Goal: Information Seeking & Learning: Check status

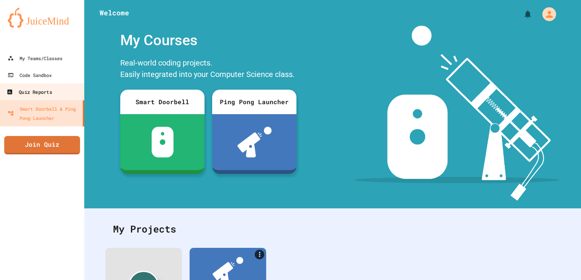
click at [55, 85] on link "Quiz Reports" at bounding box center [42, 91] width 87 height 17
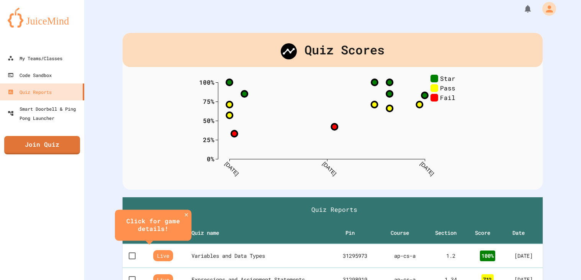
scroll to position [6, 0]
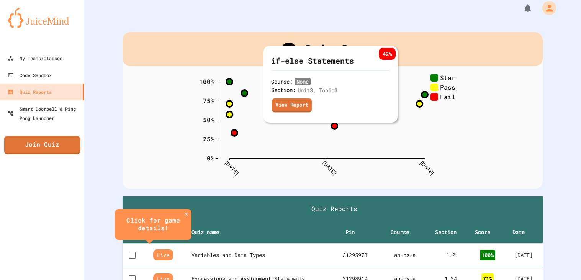
click at [292, 103] on link "View Report" at bounding box center [292, 105] width 40 height 14
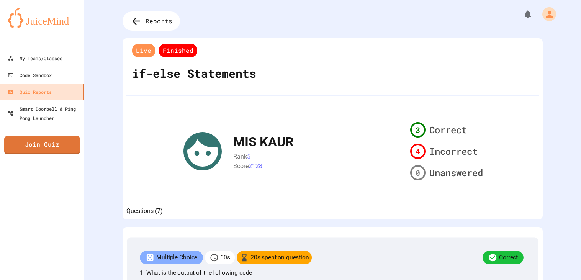
scroll to position [724, 0]
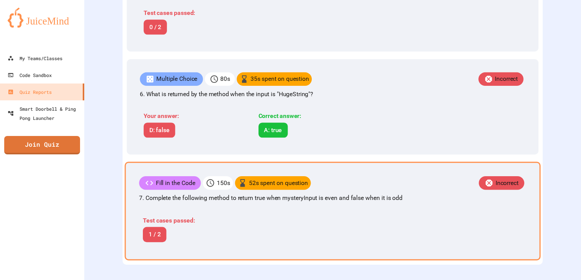
click at [357, 207] on div "Fill in the Code 150 s 52 s spent on question Incorrect 7. Complete the followi…" at bounding box center [332, 211] width 416 height 98
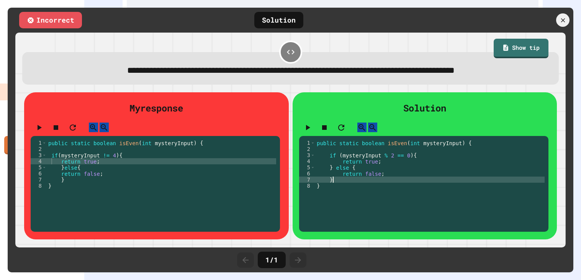
click at [363, 185] on div "public static boolean isEven ( int mysteryInput ) { if ( mysteryInput % 2 == 0 …" at bounding box center [429, 186] width 229 height 92
click at [312, 132] on button "button" at bounding box center [307, 127] width 9 height 10
click at [346, 192] on div "public static boolean isEven ( int mysteryInput ) { if ( mysteryInput % 2 == 0 …" at bounding box center [429, 186] width 229 height 92
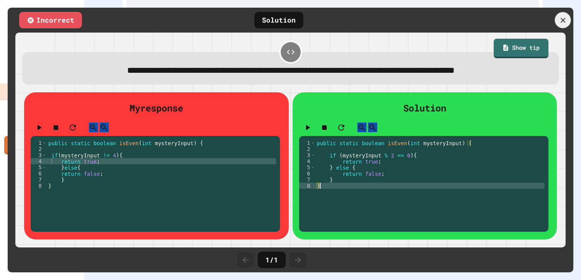
click at [567, 24] on div at bounding box center [563, 20] width 16 height 16
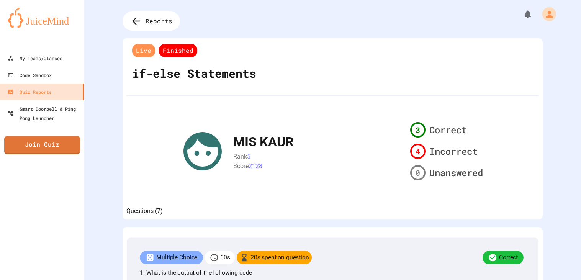
scroll to position [220, 0]
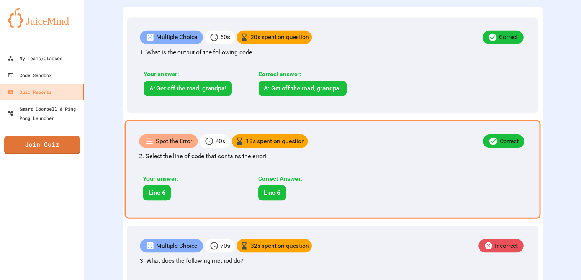
click at [340, 150] on div "Correct" at bounding box center [417, 142] width 218 height 16
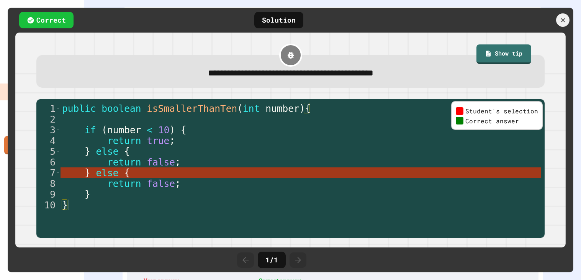
click at [565, 31] on div "Correct Solution" at bounding box center [290, 20] width 565 height 25
click at [160, 207] on div "public boolean isSmallerThanTen ( int number ) { if ( number < 10 ) { return tr…" at bounding box center [300, 172] width 480 height 139
click at [558, 20] on icon at bounding box center [562, 20] width 8 height 8
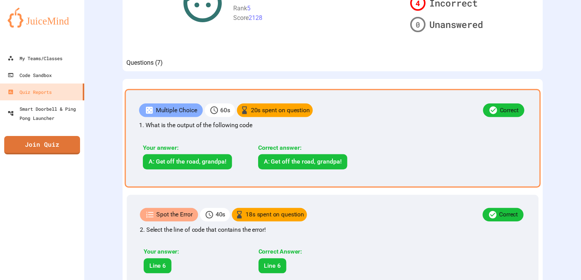
scroll to position [147, 0]
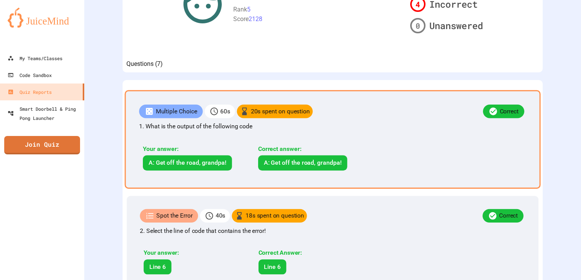
click at [338, 118] on div "Correct" at bounding box center [419, 112] width 213 height 16
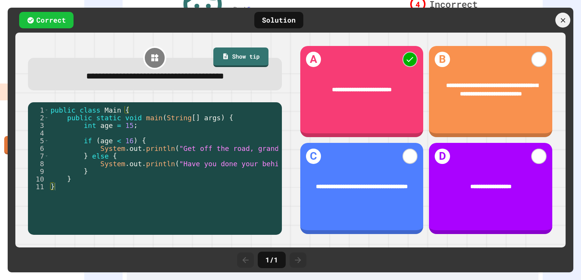
click at [566, 22] on icon at bounding box center [562, 20] width 8 height 8
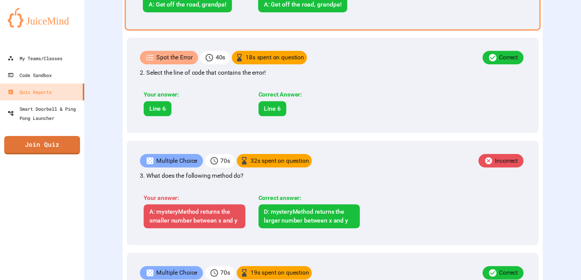
scroll to position [305, 0]
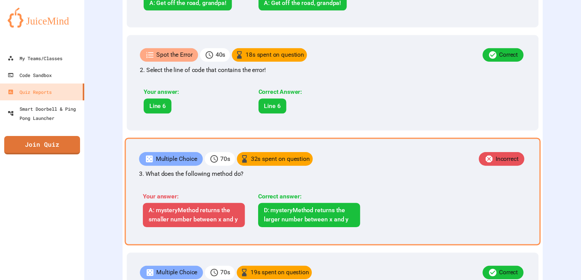
click at [386, 179] on p "3. What does the following method do?" at bounding box center [332, 174] width 387 height 9
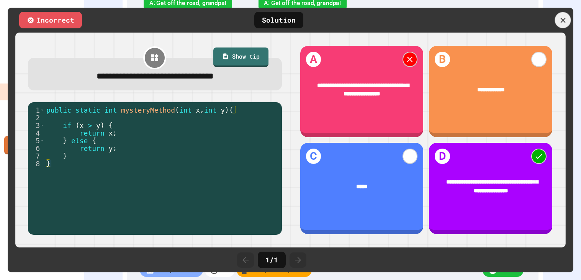
click at [563, 18] on icon at bounding box center [562, 20] width 5 height 5
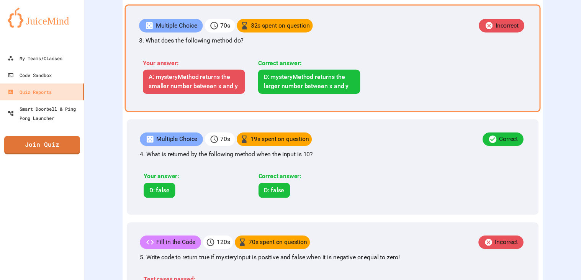
scroll to position [438, 0]
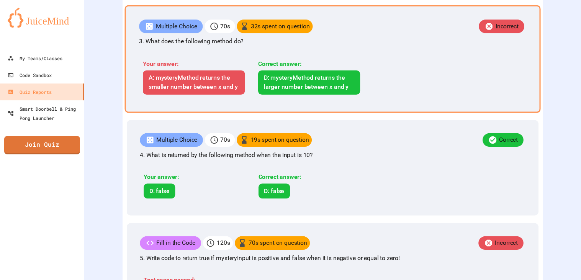
click at [382, 177] on div "Multiple Choice 70 s 19 s spent on question Correct 4. What is returned by the …" at bounding box center [332, 167] width 411 height 95
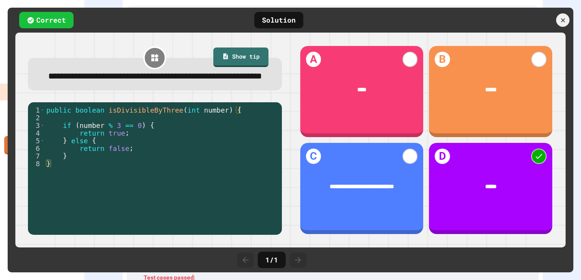
click at [558, 28] on div "Correct Solution" at bounding box center [290, 20] width 565 height 25
click at [563, 23] on icon at bounding box center [562, 20] width 8 height 8
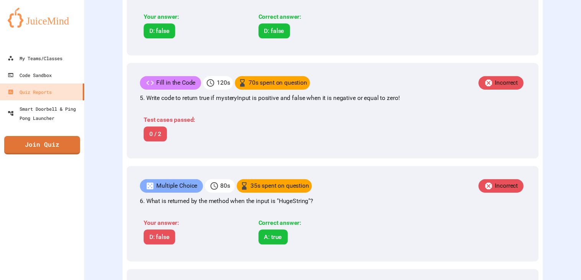
scroll to position [597, 0]
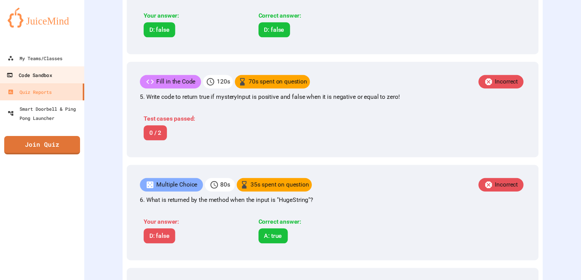
click at [49, 68] on link "Code Sandbox" at bounding box center [42, 74] width 87 height 17
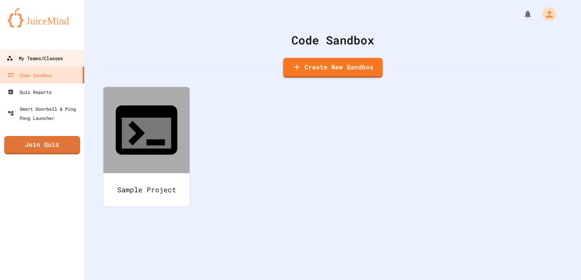
click at [56, 59] on div "My Teams/Classes" at bounding box center [35, 59] width 56 height 10
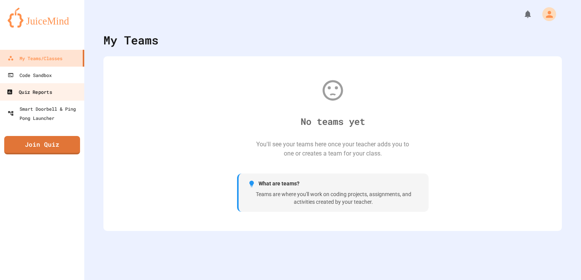
click at [52, 93] on div "Quiz Reports" at bounding box center [29, 92] width 45 height 10
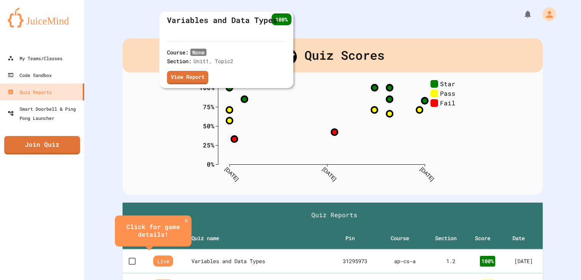
click at [232, 85] on div "Course: None Section: Unit 1 , Topic 2 View Report" at bounding box center [200, 66] width 66 height 39
click at [198, 79] on link "View Report" at bounding box center [188, 77] width 40 height 14
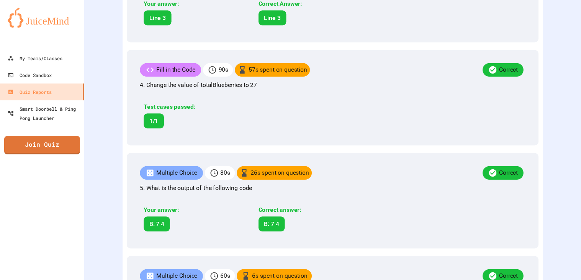
scroll to position [820, 0]
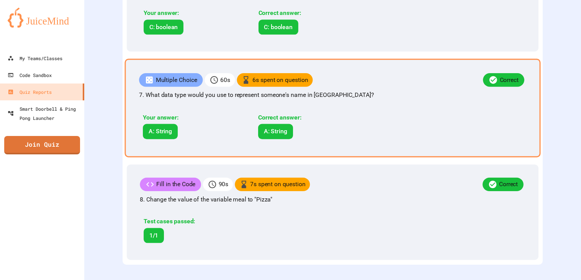
click at [318, 86] on div "Correct" at bounding box center [419, 81] width 213 height 16
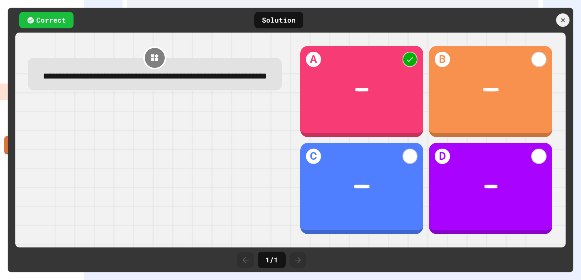
click at [564, 24] on div at bounding box center [562, 19] width 13 height 13
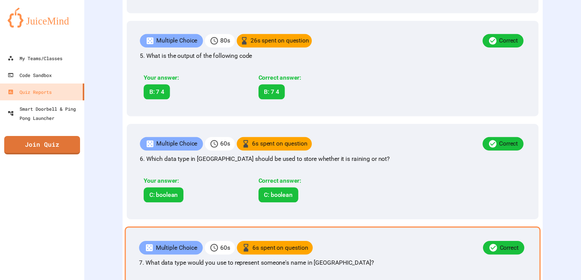
scroll to position [598, 0]
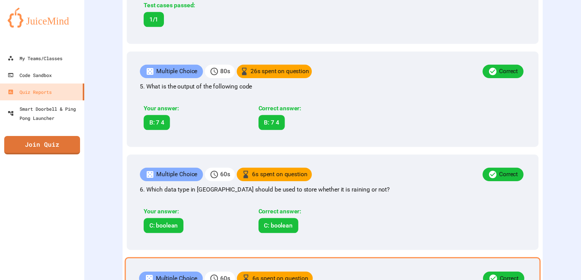
click at [357, 130] on div "Correct answer: B: 7 4" at bounding box center [309, 117] width 109 height 26
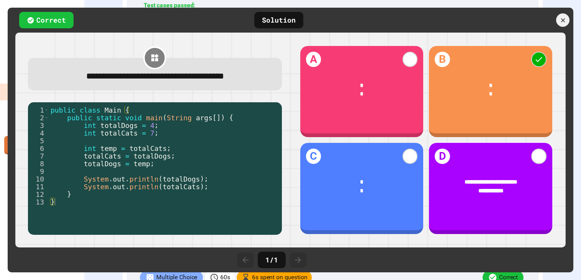
click at [553, 23] on div at bounding box center [531, 19] width 84 height 13
click at [564, 26] on div at bounding box center [563, 20] width 16 height 16
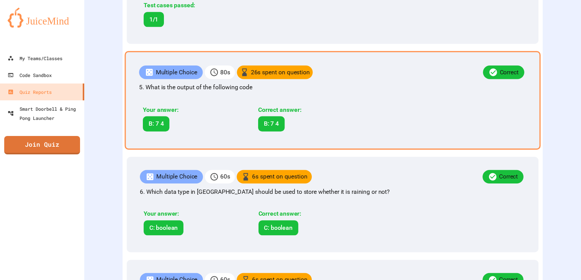
scroll to position [0, 0]
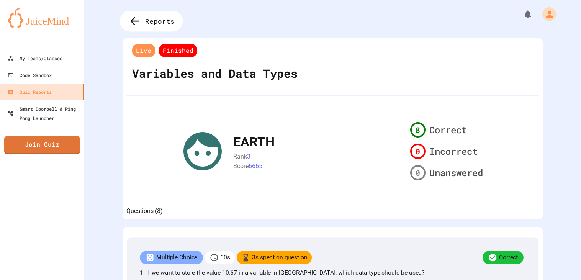
click at [169, 29] on div "Reports" at bounding box center [151, 21] width 63 height 21
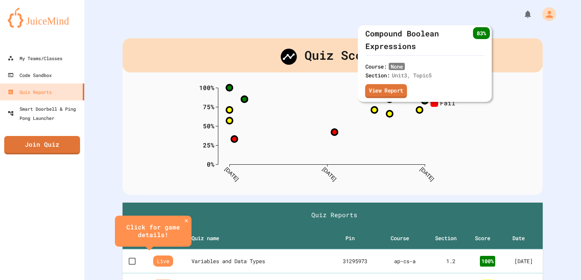
click at [390, 96] on link "View Report" at bounding box center [386, 91] width 42 height 14
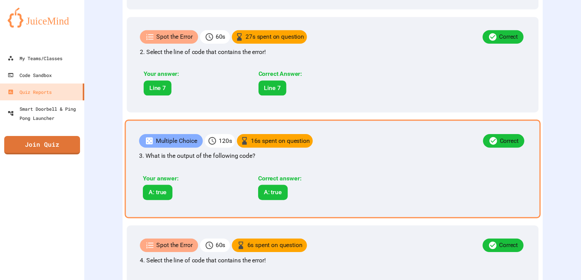
scroll to position [325, 0]
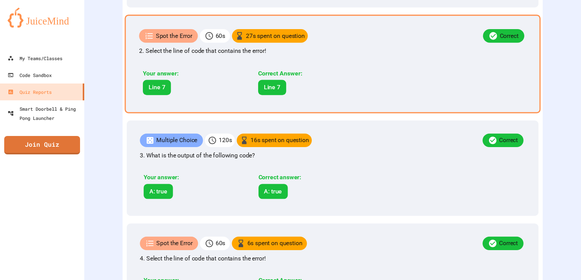
click at [327, 95] on div "Correct Answer: Line 7" at bounding box center [308, 82] width 109 height 26
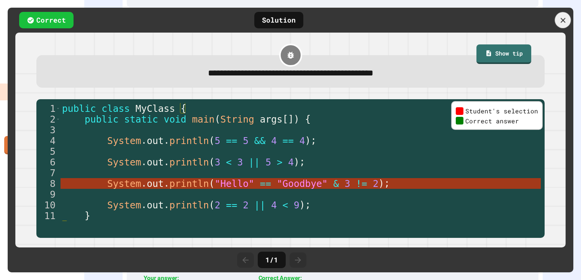
click at [565, 21] on icon at bounding box center [562, 20] width 8 height 8
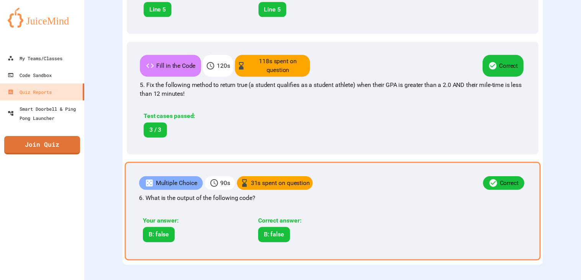
scroll to position [621, 0]
click at [335, 233] on div "Correct answer: B: false" at bounding box center [308, 229] width 109 height 26
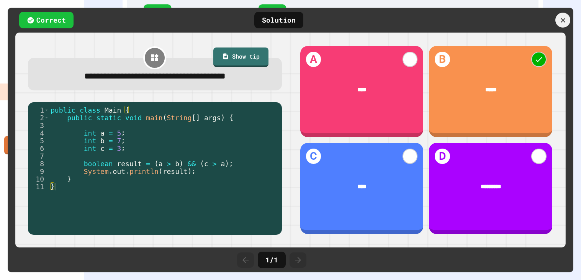
click at [562, 25] on div at bounding box center [562, 20] width 15 height 15
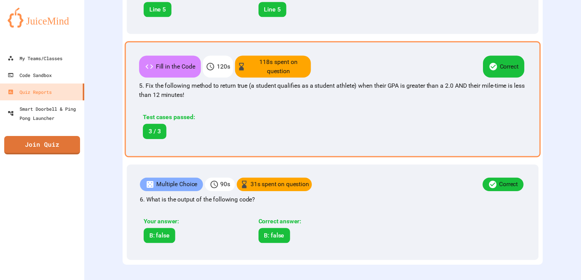
click at [403, 135] on div "Fill in the Code 120 s 118 s spent on question Correct 5. Fix the following met…" at bounding box center [332, 99] width 416 height 116
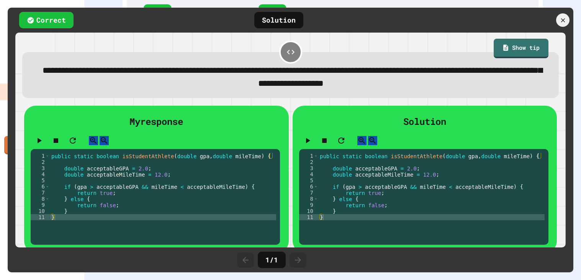
scroll to position [16, 0]
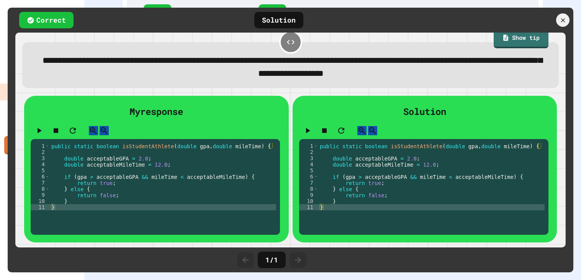
click at [156, 264] on div "1 / 1" at bounding box center [290, 259] width 565 height 25
click at [288, 38] on icon at bounding box center [290, 42] width 9 height 9
click at [559, 14] on div at bounding box center [563, 20] width 16 height 16
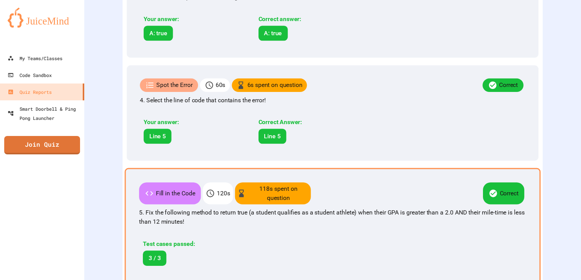
scroll to position [445, 0]
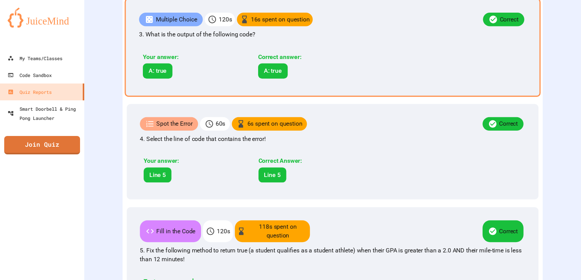
click at [325, 78] on div "Correct answer: A: true" at bounding box center [308, 65] width 109 height 26
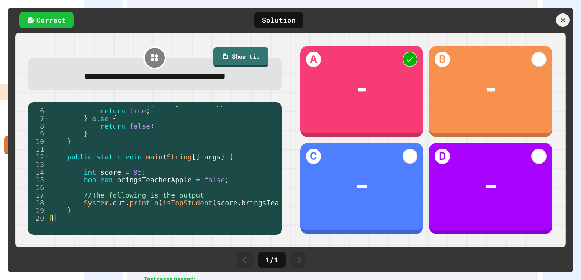
scroll to position [37, 0]
click at [74, 222] on div "5 6 7 8 9 10 11 12 13 14 15 16 17 18 19 20 if ( score > 80 || bringsTeacherAppl…" at bounding box center [153, 166] width 250 height 121
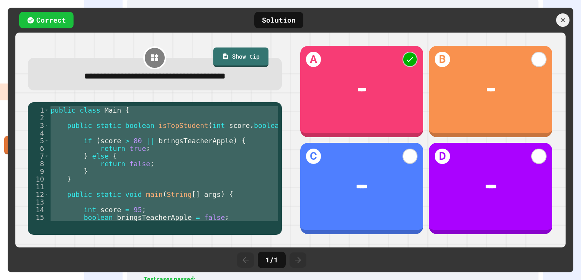
scroll to position [0, 0]
drag, startPoint x: 66, startPoint y: 219, endPoint x: 44, endPoint y: 51, distance: 169.9
click at [44, 51] on div "**********" at bounding box center [154, 139] width 271 height 207
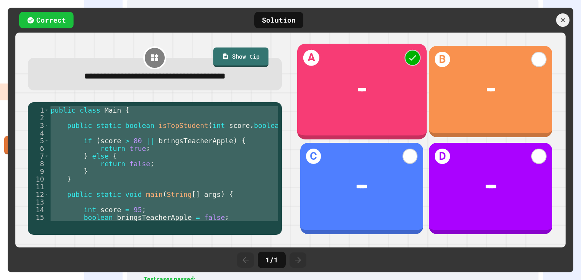
click at [344, 67] on div "A ****" at bounding box center [361, 92] width 129 height 96
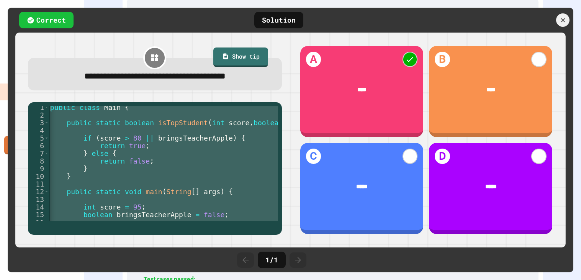
scroll to position [38, 0]
